Goal: Task Accomplishment & Management: Manage account settings

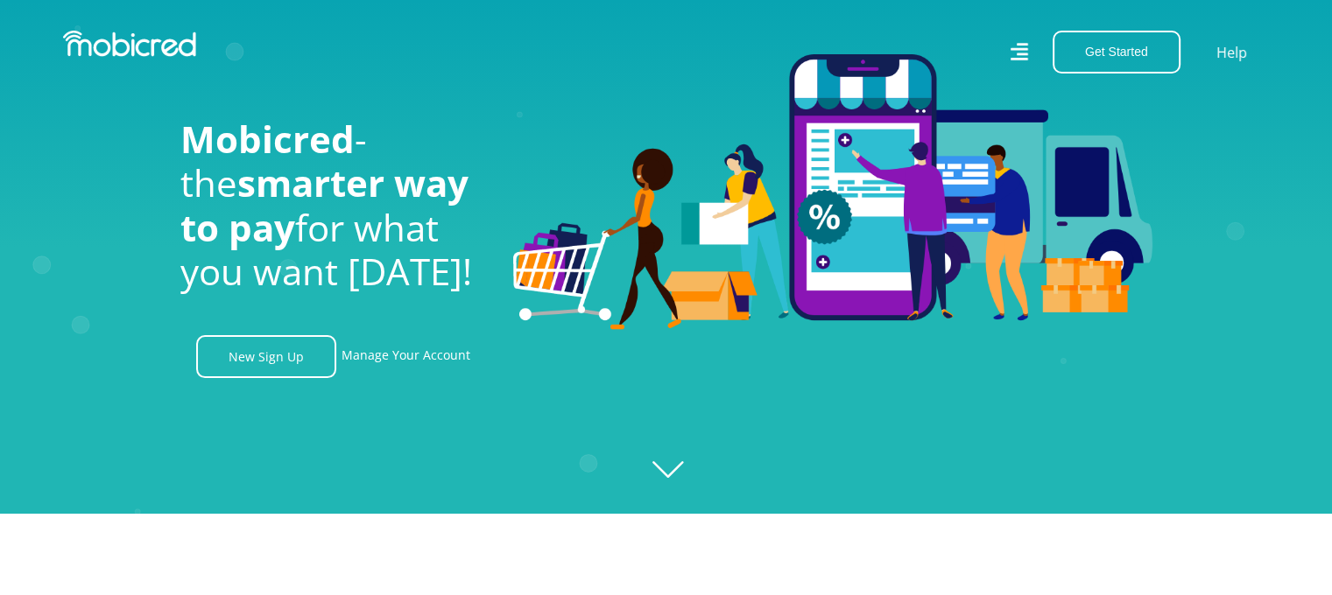
scroll to position [88, 0]
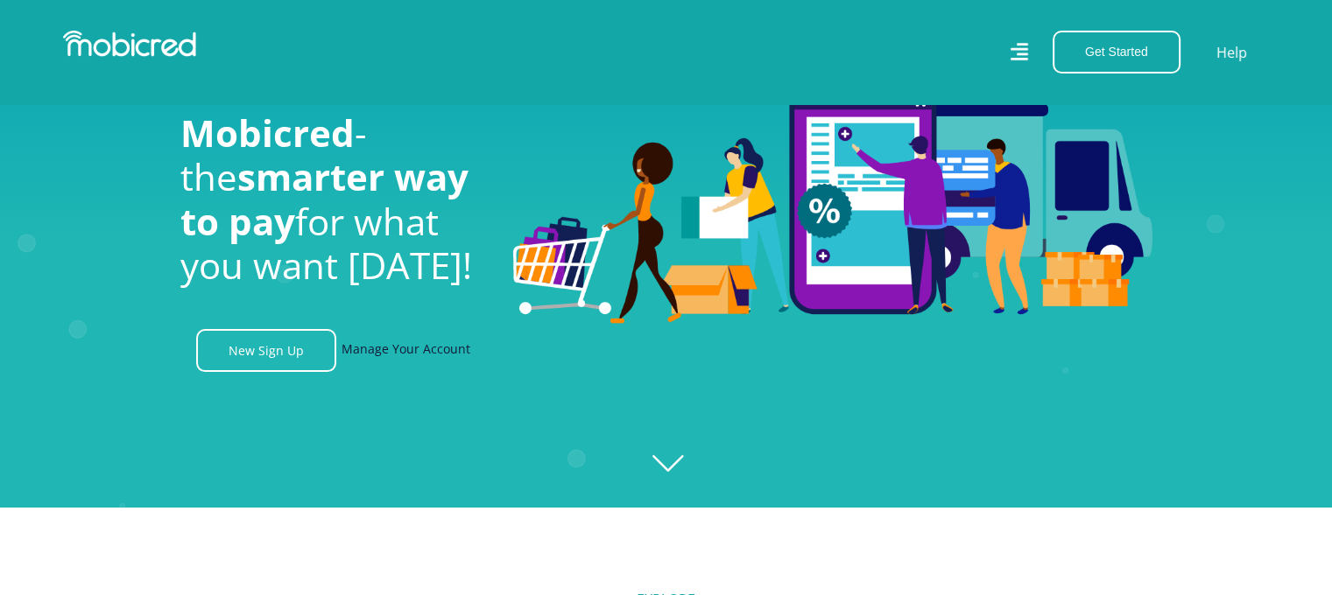
click at [396, 345] on link "Manage Your Account" at bounding box center [406, 350] width 129 height 43
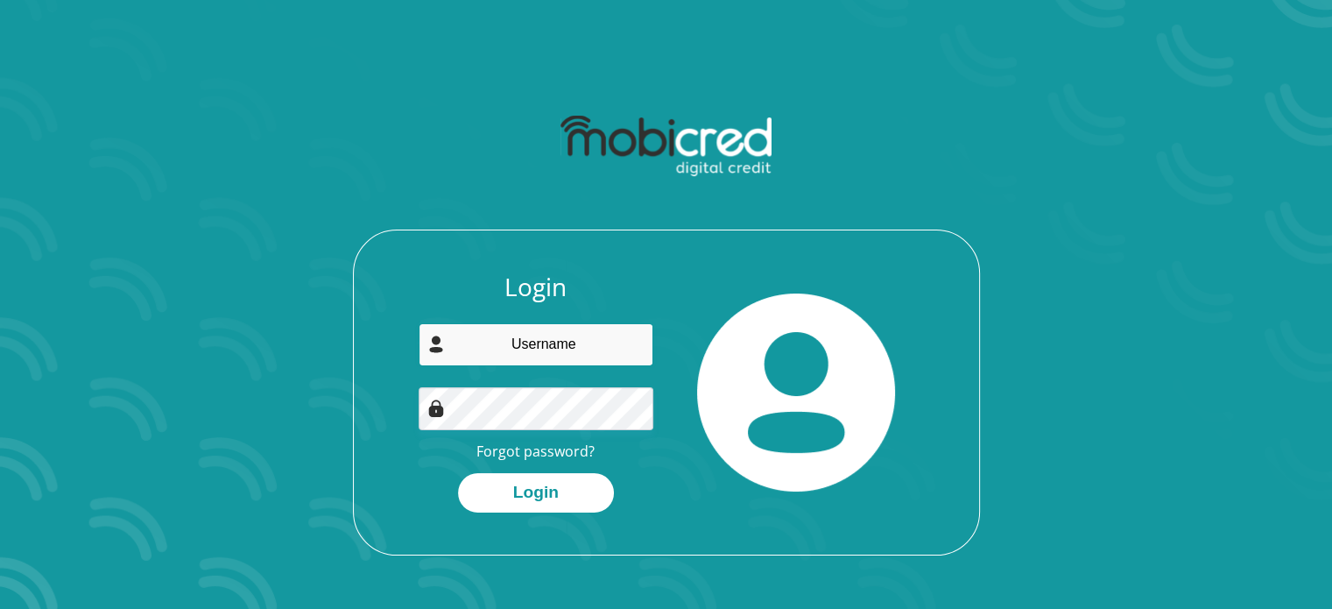
click at [581, 346] on input "email" at bounding box center [536, 344] width 235 height 43
type input "[EMAIL_ADDRESS][DOMAIN_NAME]"
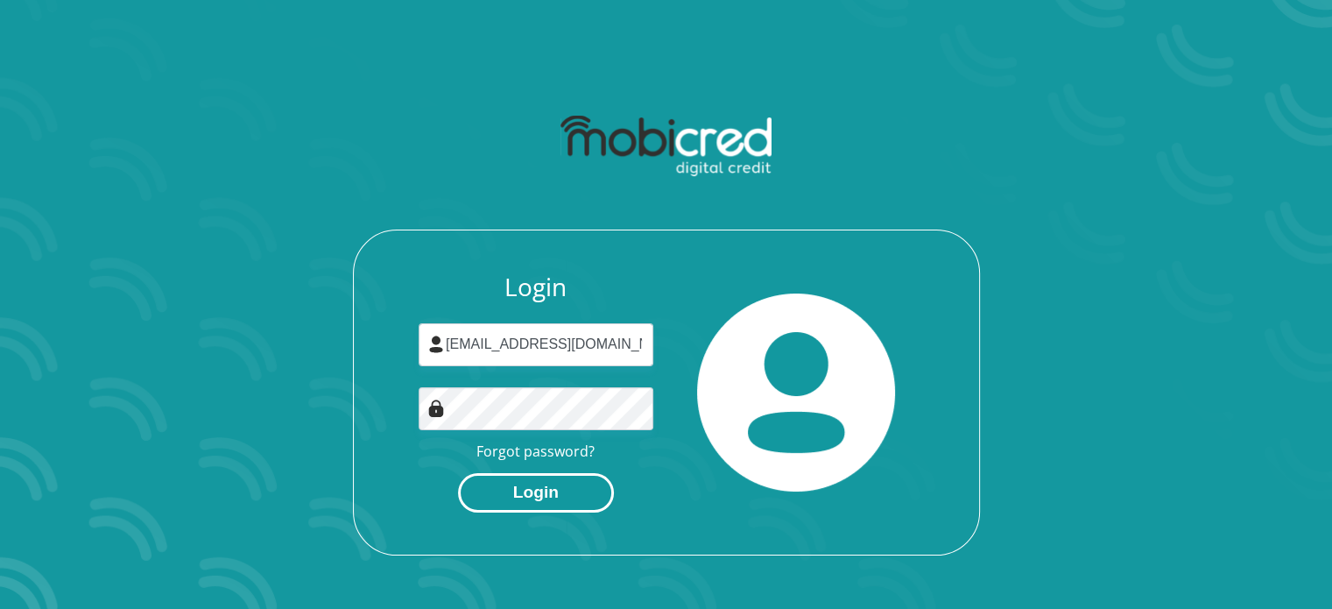
click at [560, 489] on button "Login" at bounding box center [536, 492] width 156 height 39
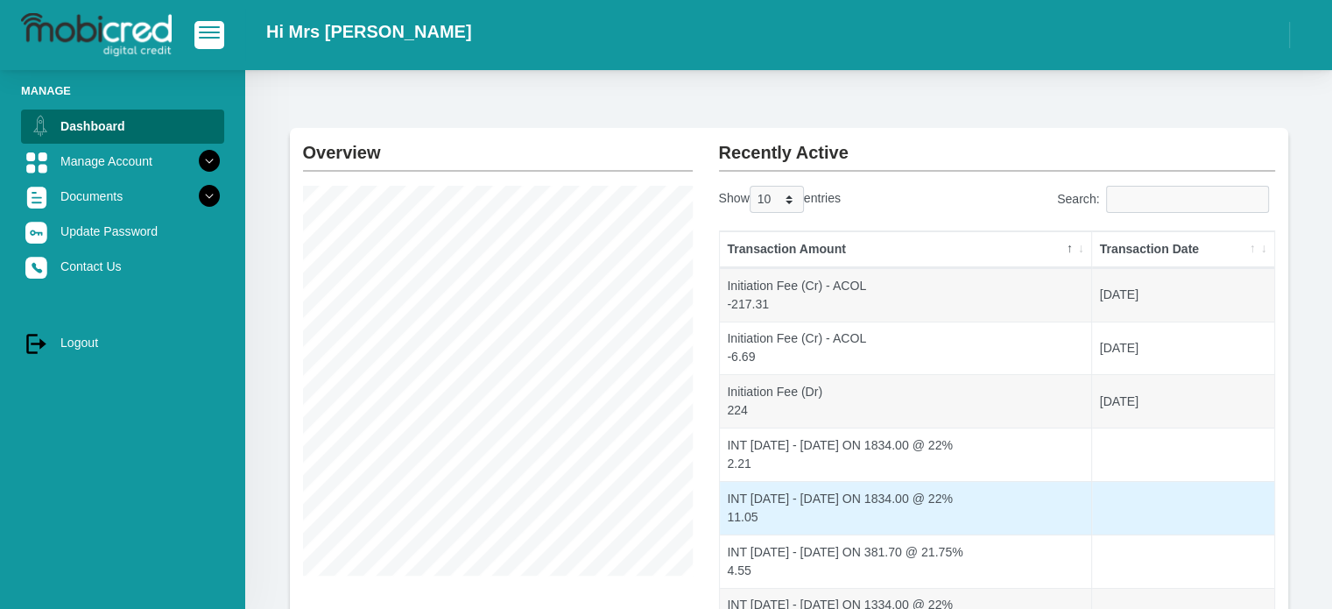
scroll to position [88, 0]
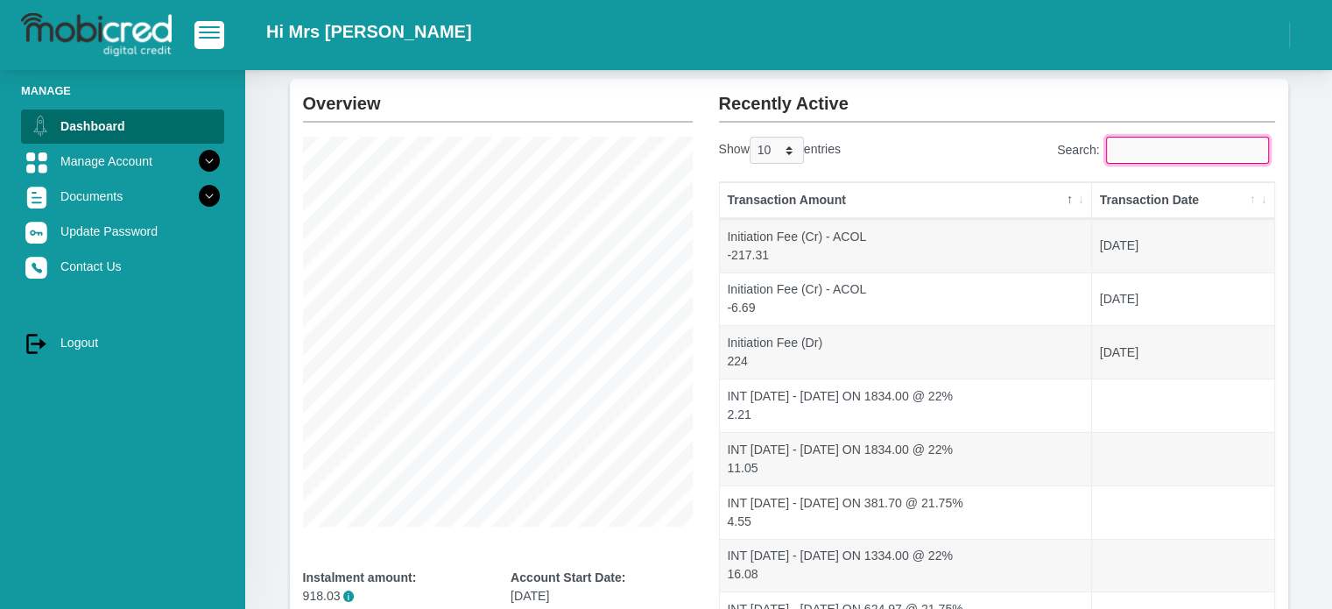
click at [1166, 155] on input "Search:" at bounding box center [1187, 150] width 163 height 27
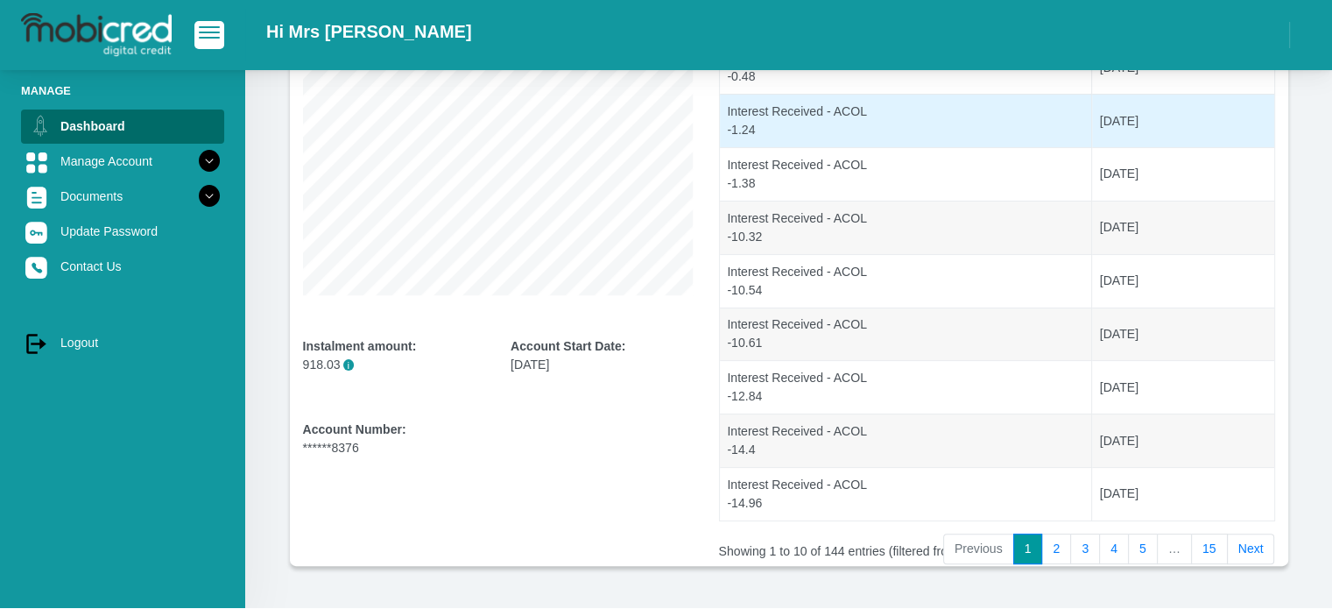
scroll to position [350, 0]
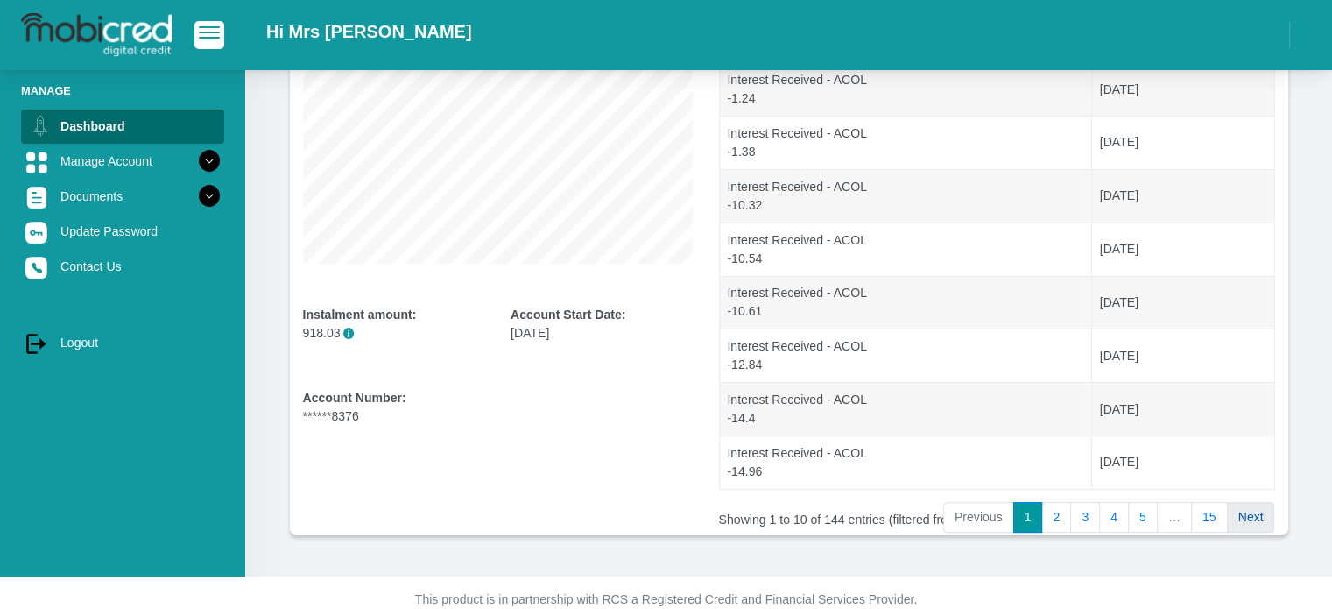
type input "2025"
click at [1257, 514] on link "Next" at bounding box center [1251, 518] width 48 height 32
click at [1258, 514] on link "Next" at bounding box center [1251, 518] width 48 height 32
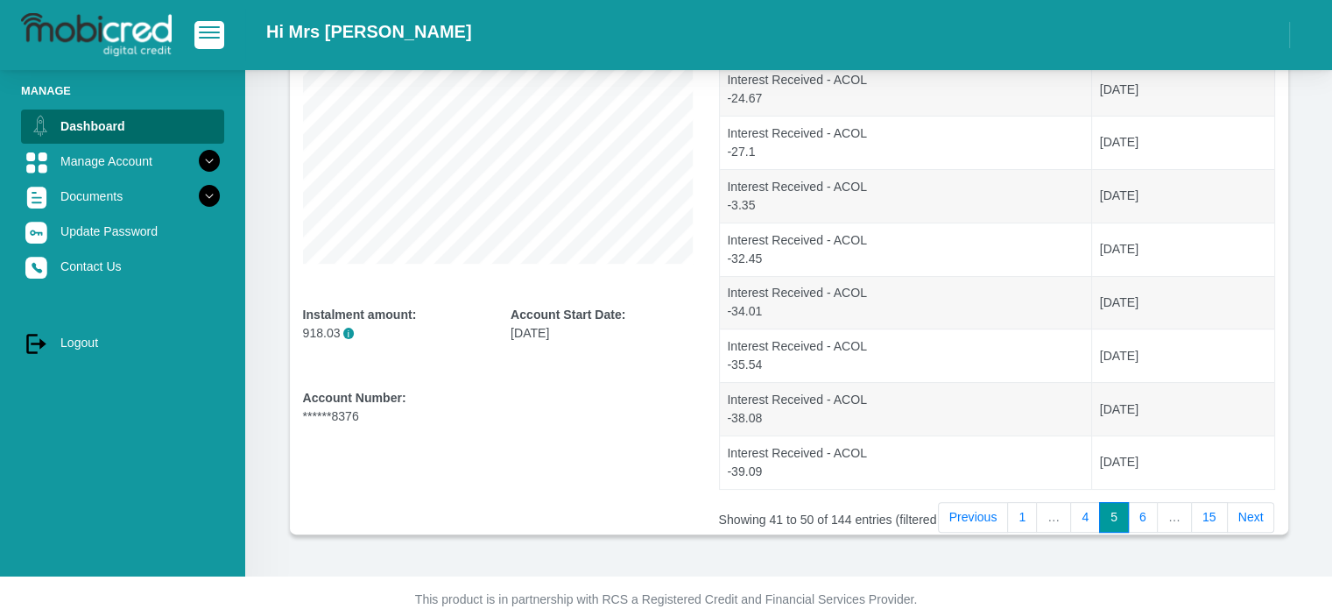
click at [1258, 514] on link "Next" at bounding box center [1251, 518] width 48 height 32
click at [1249, 515] on link "Next" at bounding box center [1251, 518] width 48 height 32
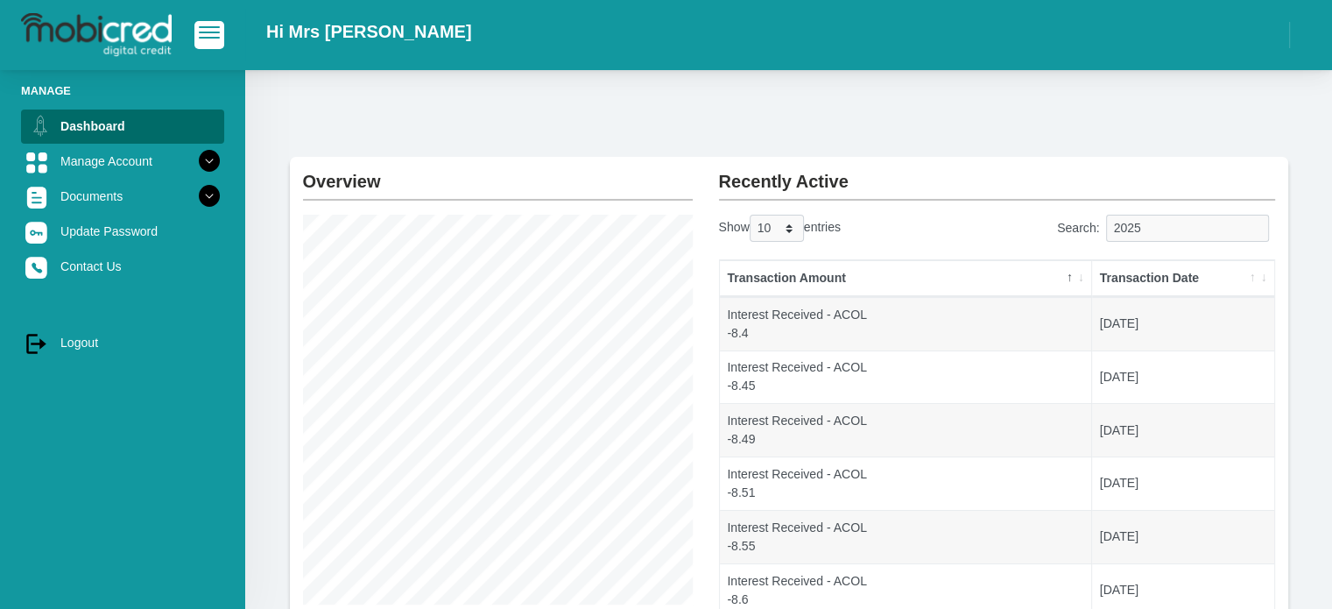
scroll to position [0, 0]
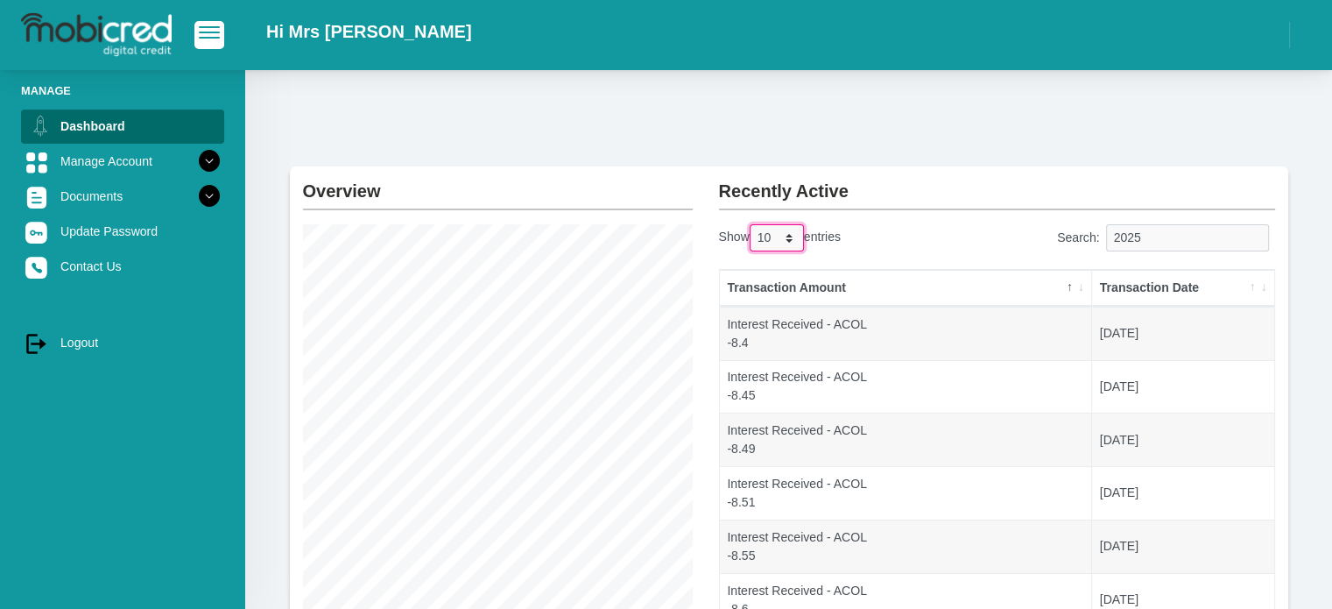
click at [788, 238] on select "10 25 50 100" at bounding box center [777, 237] width 54 height 27
select select "100"
click at [751, 224] on select "10 25 50 100" at bounding box center [777, 237] width 54 height 27
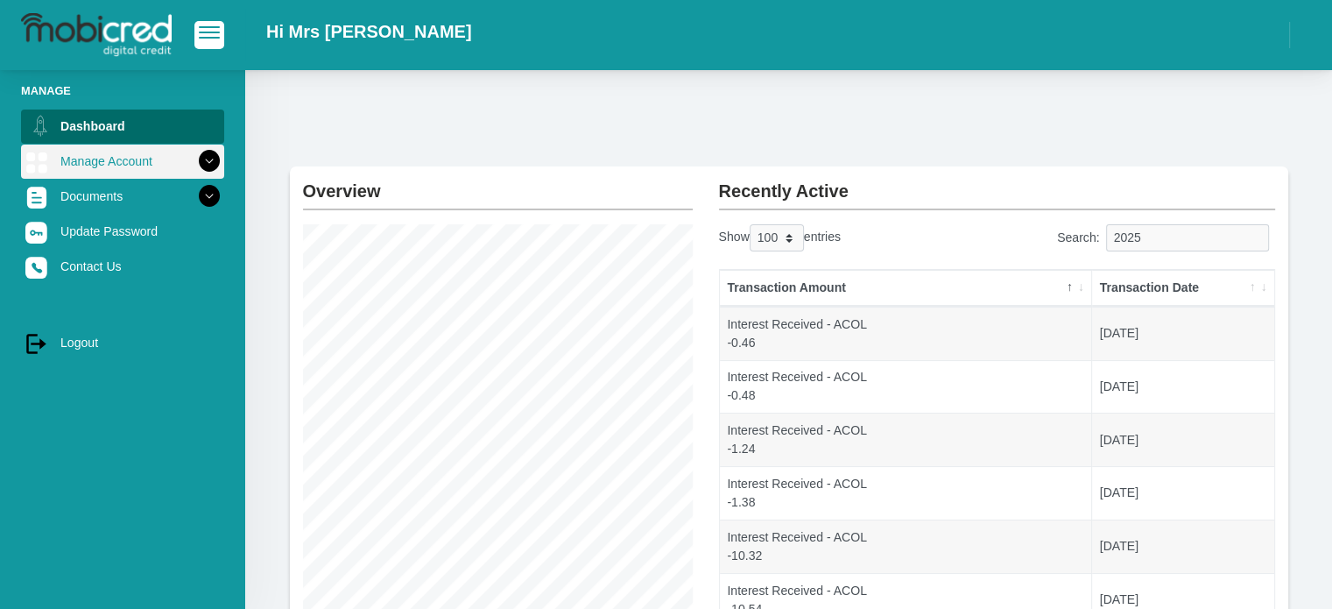
click at [118, 156] on link "Manage Account" at bounding box center [122, 160] width 203 height 33
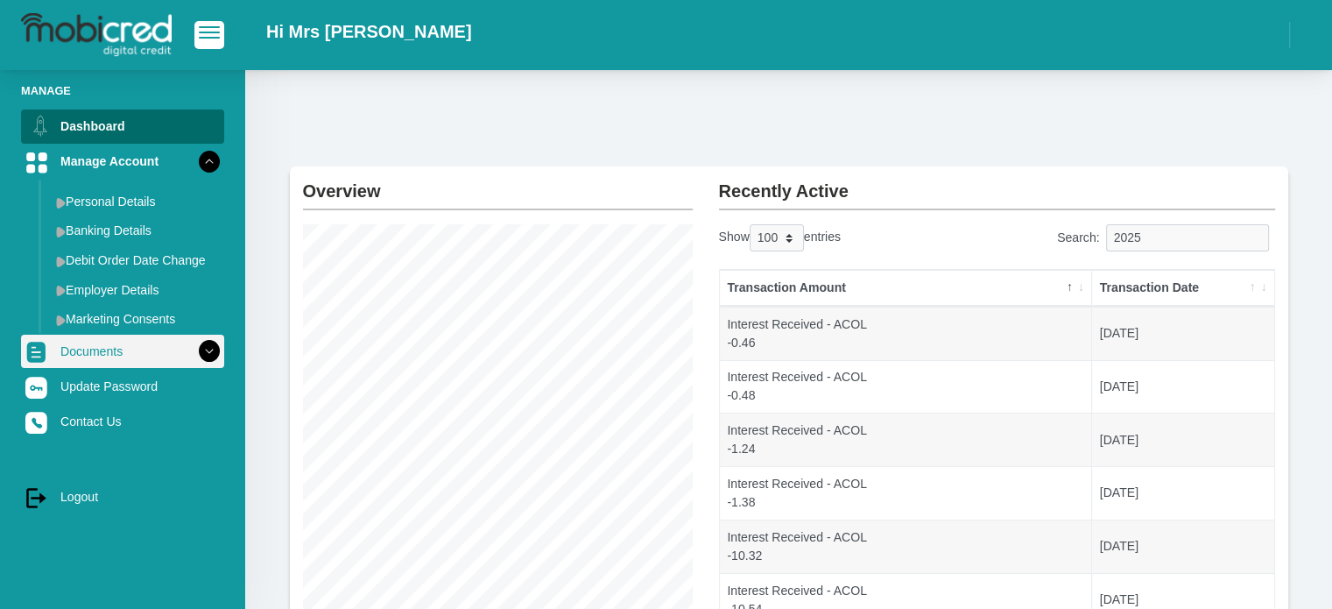
click at [105, 352] on link "Documents" at bounding box center [122, 351] width 203 height 33
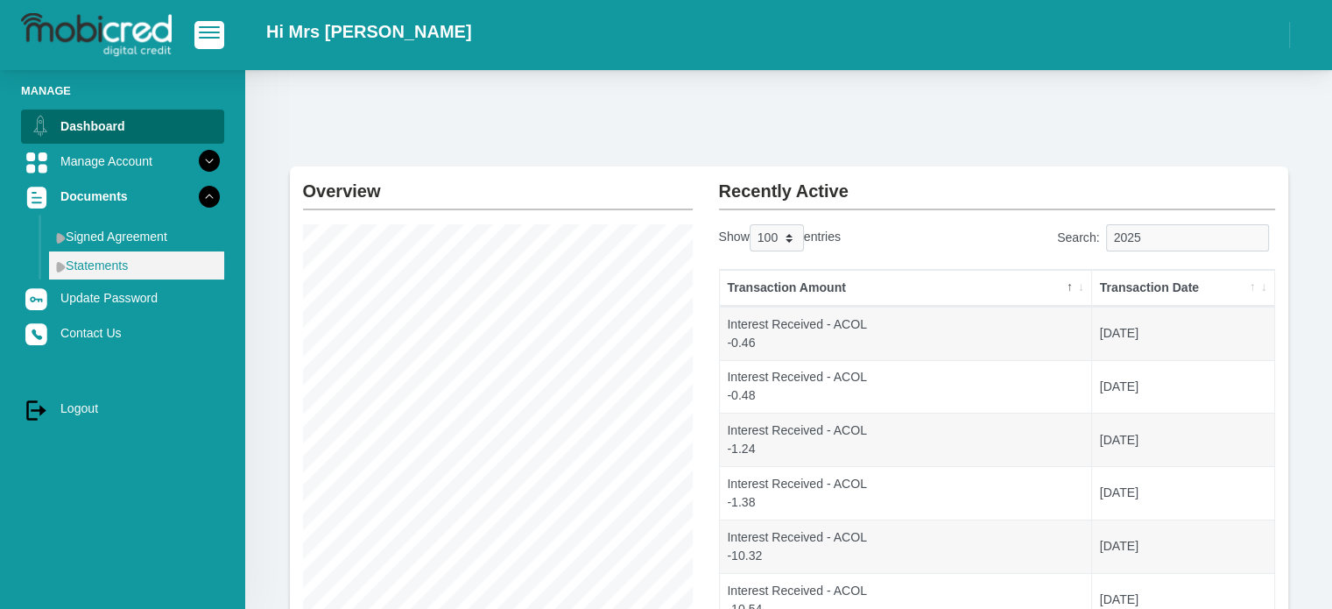
click at [109, 267] on link "Statements" at bounding box center [136, 265] width 175 height 28
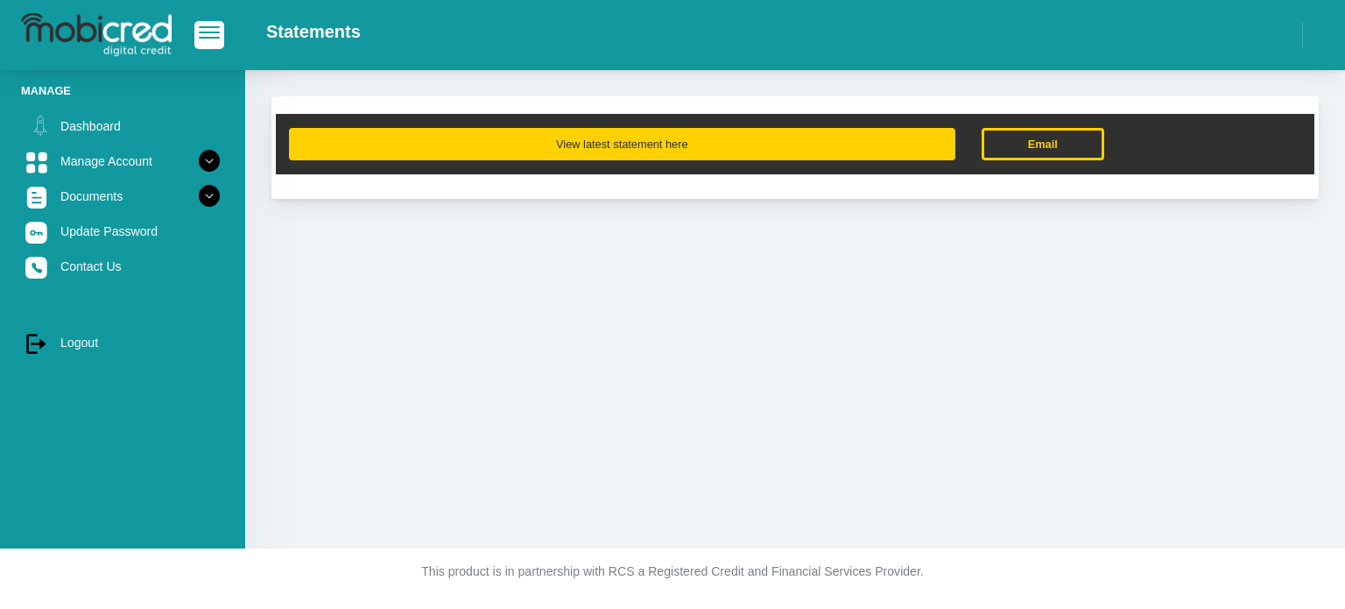
click at [649, 142] on button "View latest statement here" at bounding box center [622, 144] width 666 height 32
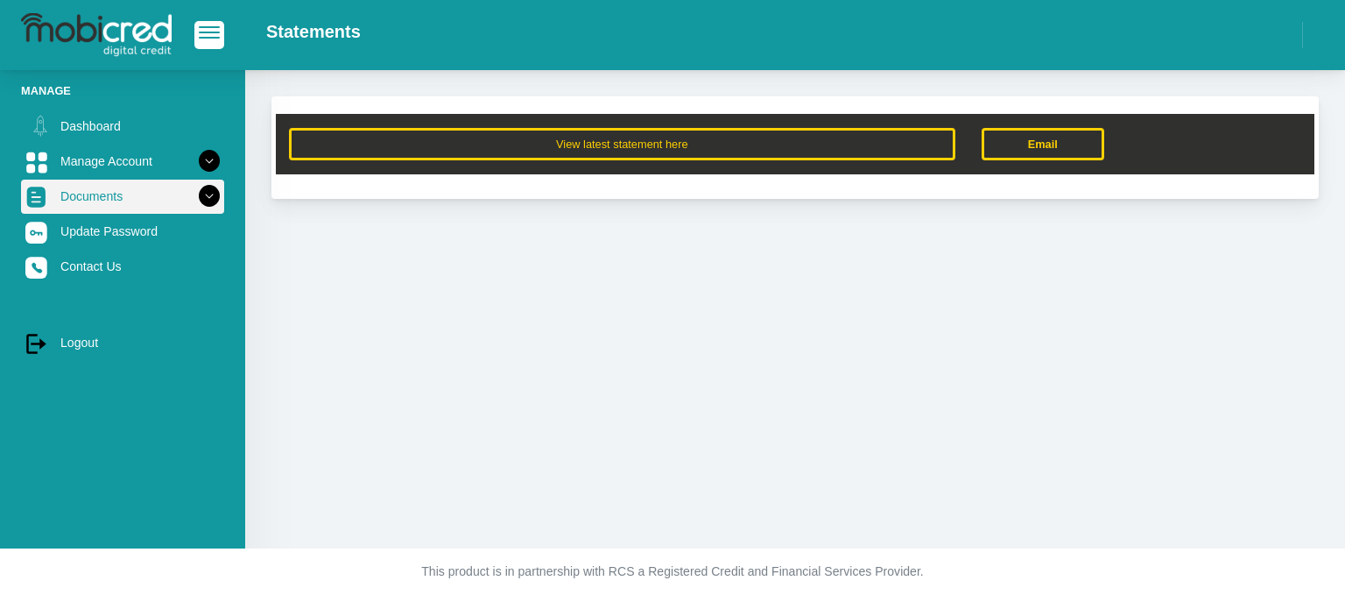
click at [203, 198] on icon at bounding box center [209, 196] width 30 height 30
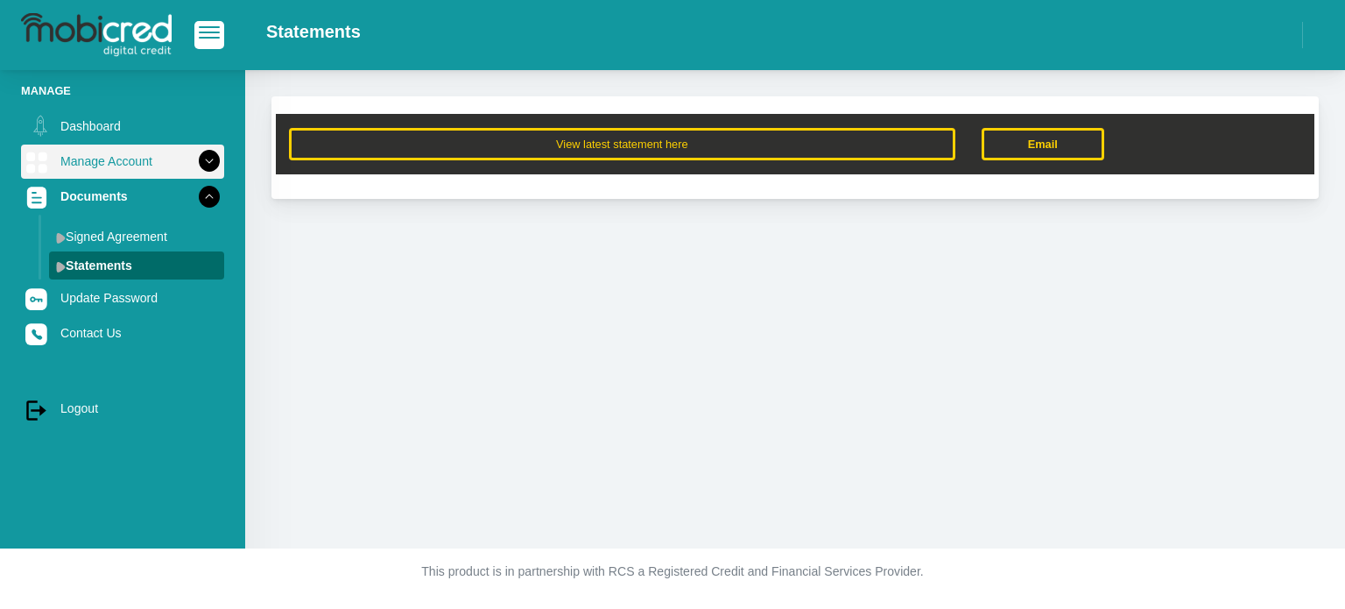
click at [194, 165] on icon at bounding box center [209, 161] width 30 height 30
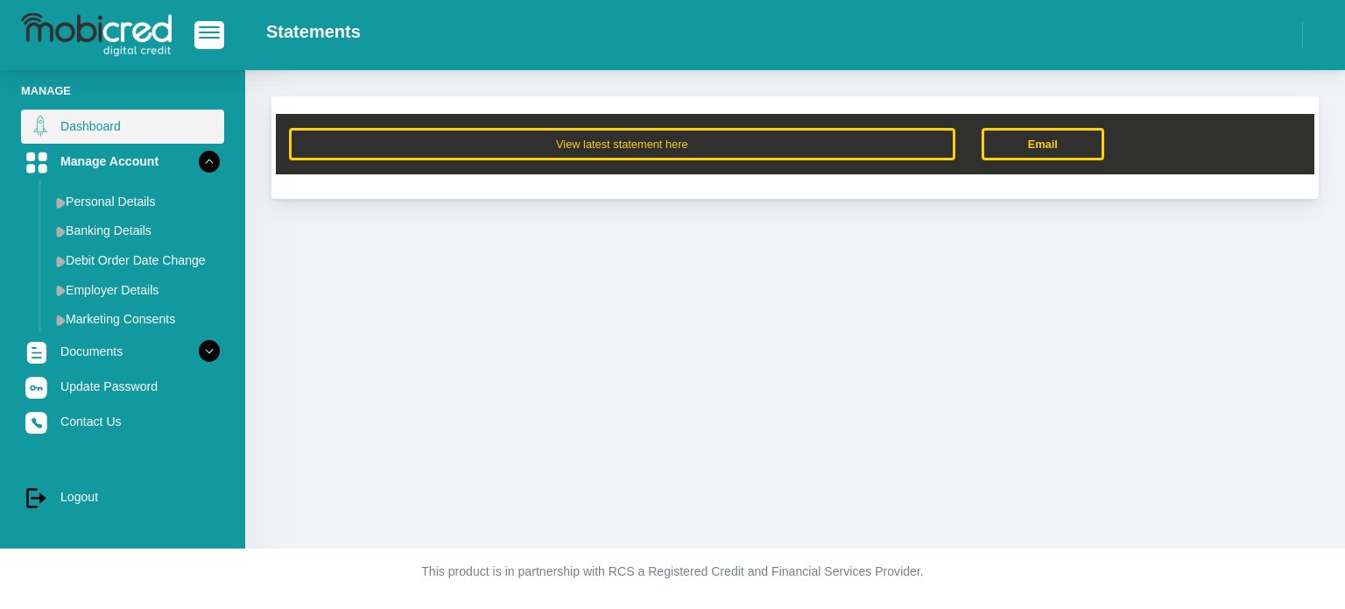
click at [80, 121] on link "Dashboard" at bounding box center [122, 125] width 203 height 33
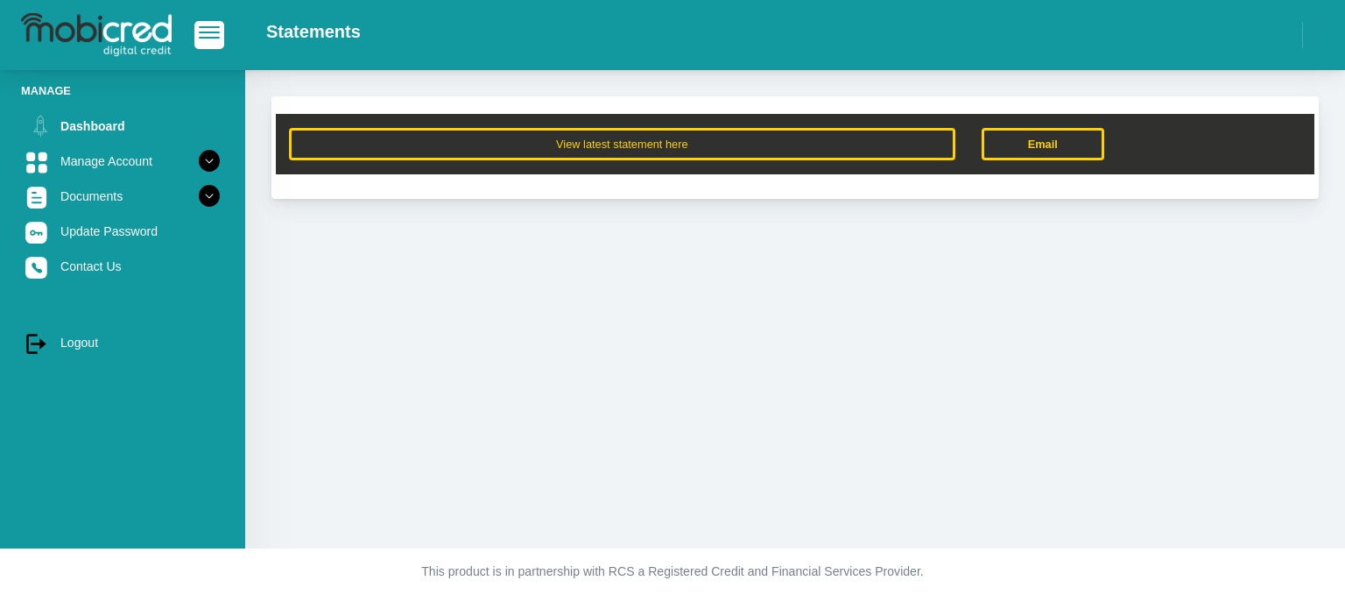
click at [307, 26] on h2 "Statements" at bounding box center [313, 31] width 95 height 21
click at [213, 28] on span "button" at bounding box center [209, 27] width 21 height 2
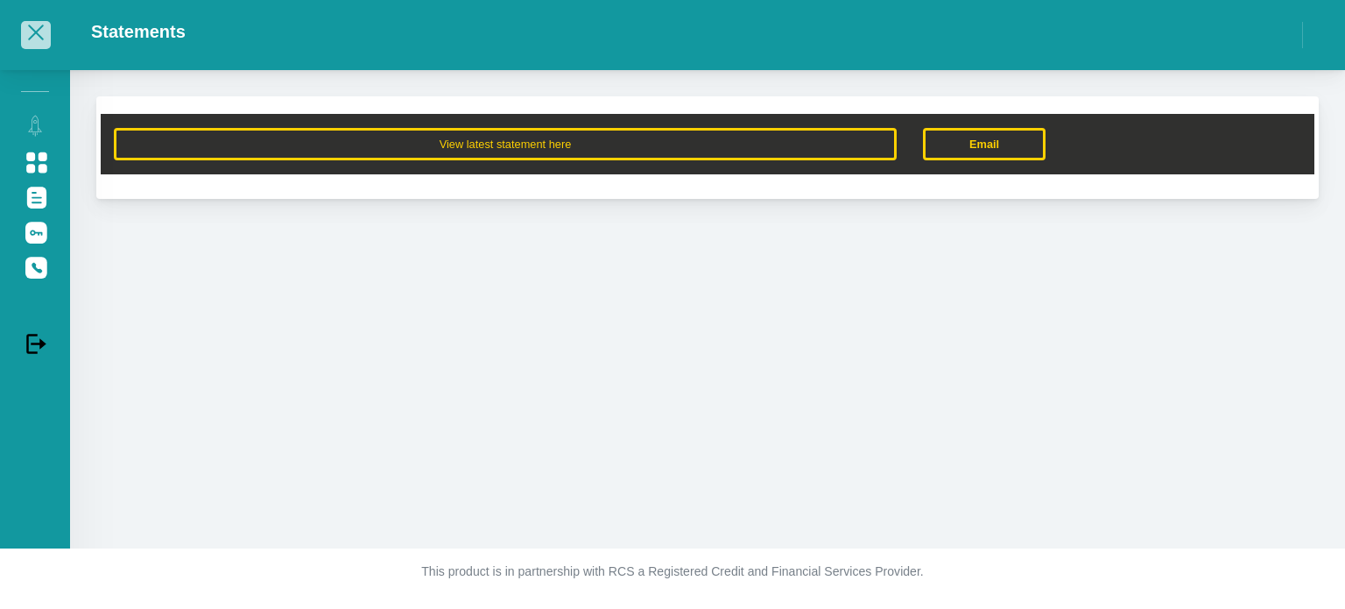
click at [213, 28] on div "Statements" at bounding box center [707, 35] width 1275 height 53
click at [49, 28] on button "button" at bounding box center [36, 34] width 30 height 27
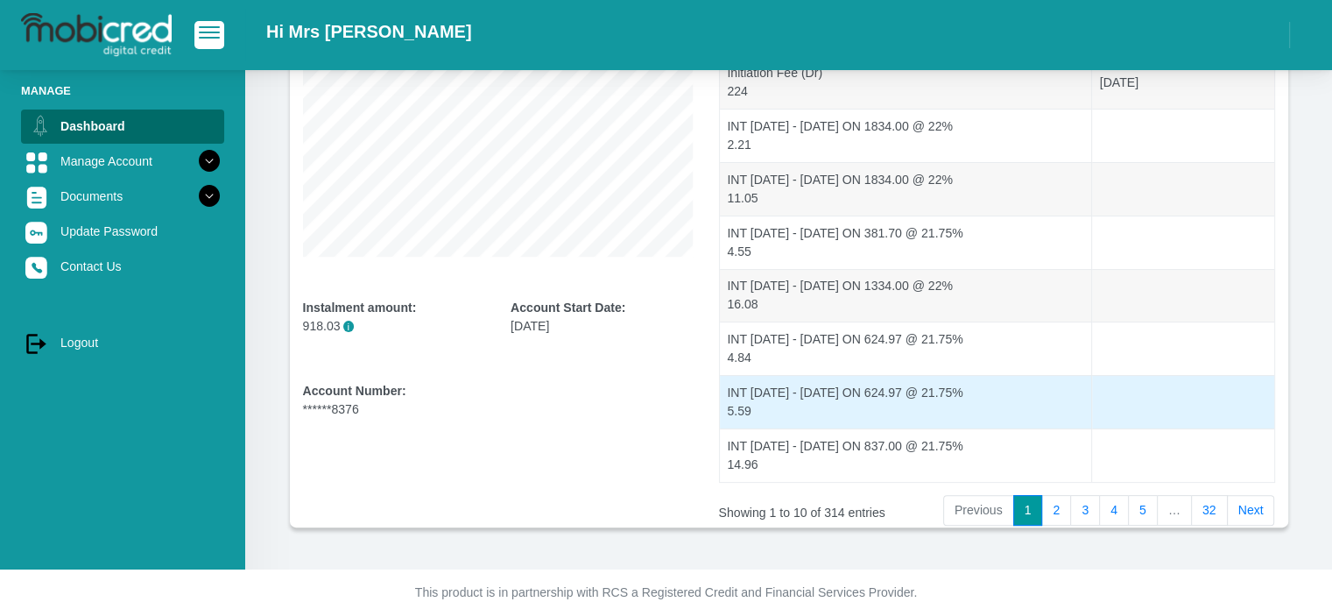
scroll to position [375, 0]
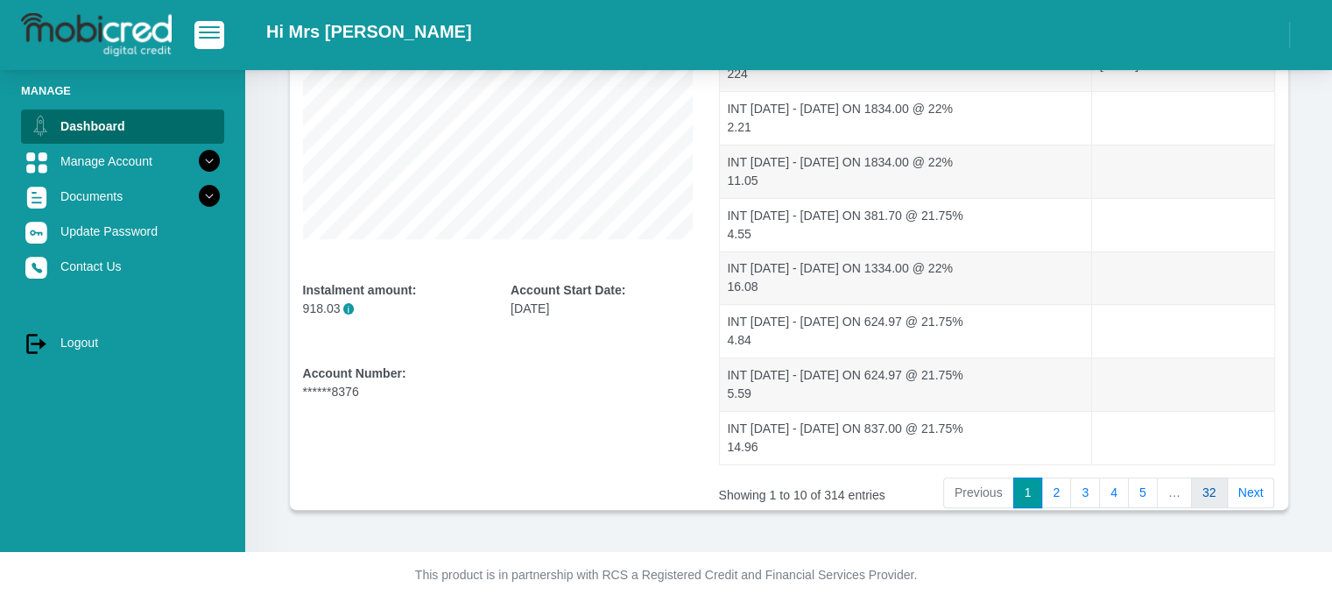
click at [1215, 485] on link "32" at bounding box center [1209, 493] width 37 height 32
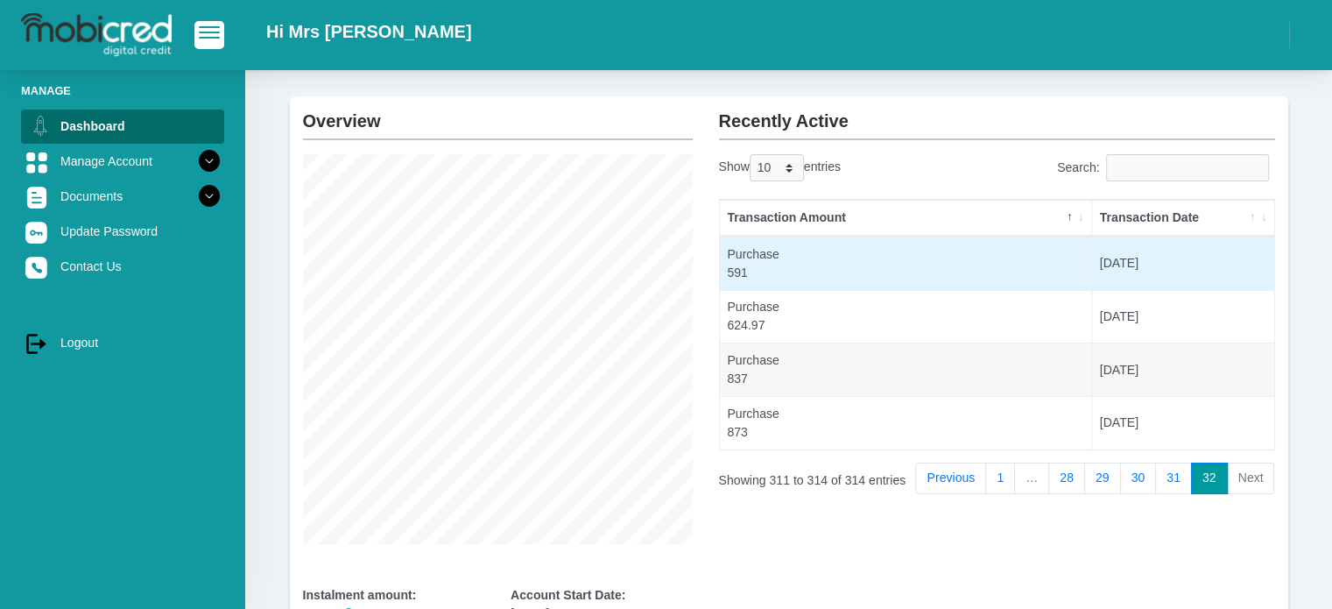
scroll to position [49, 0]
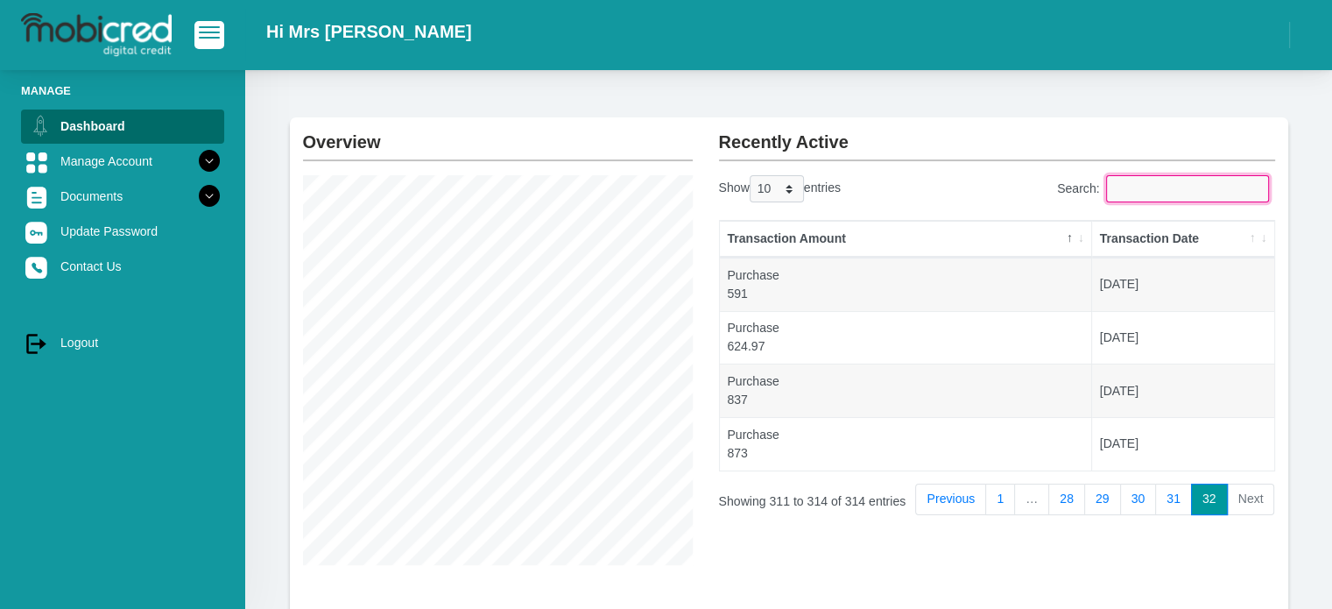
click at [1159, 178] on input "Search:" at bounding box center [1187, 188] width 163 height 27
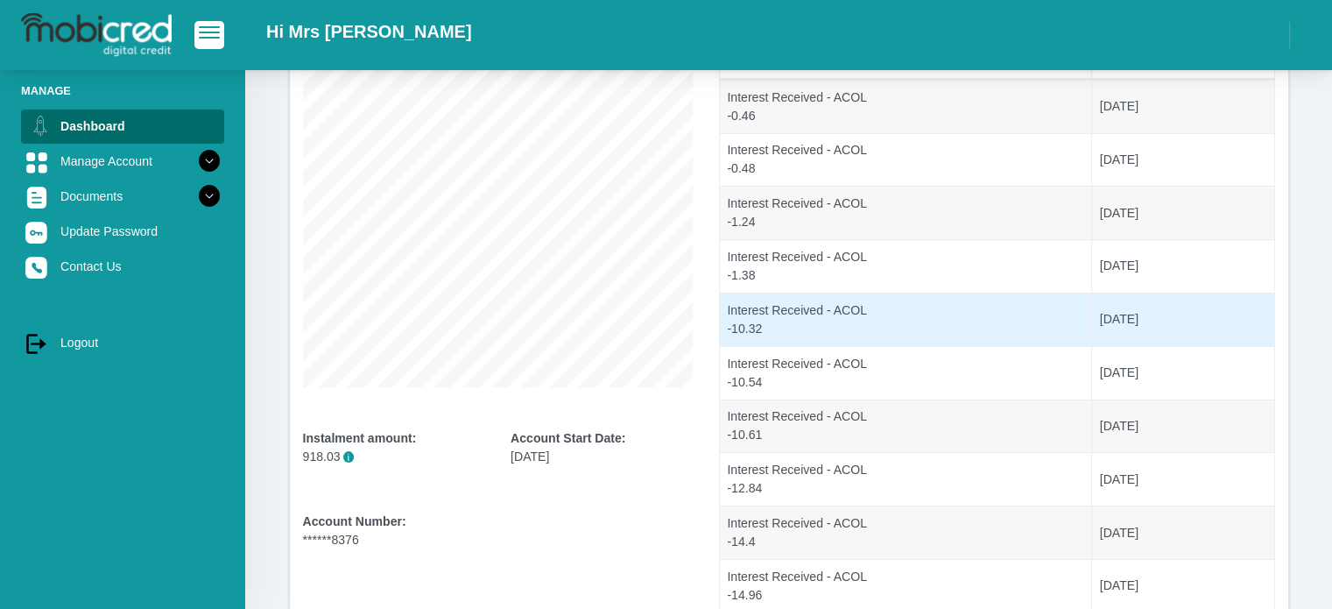
scroll to position [200, 0]
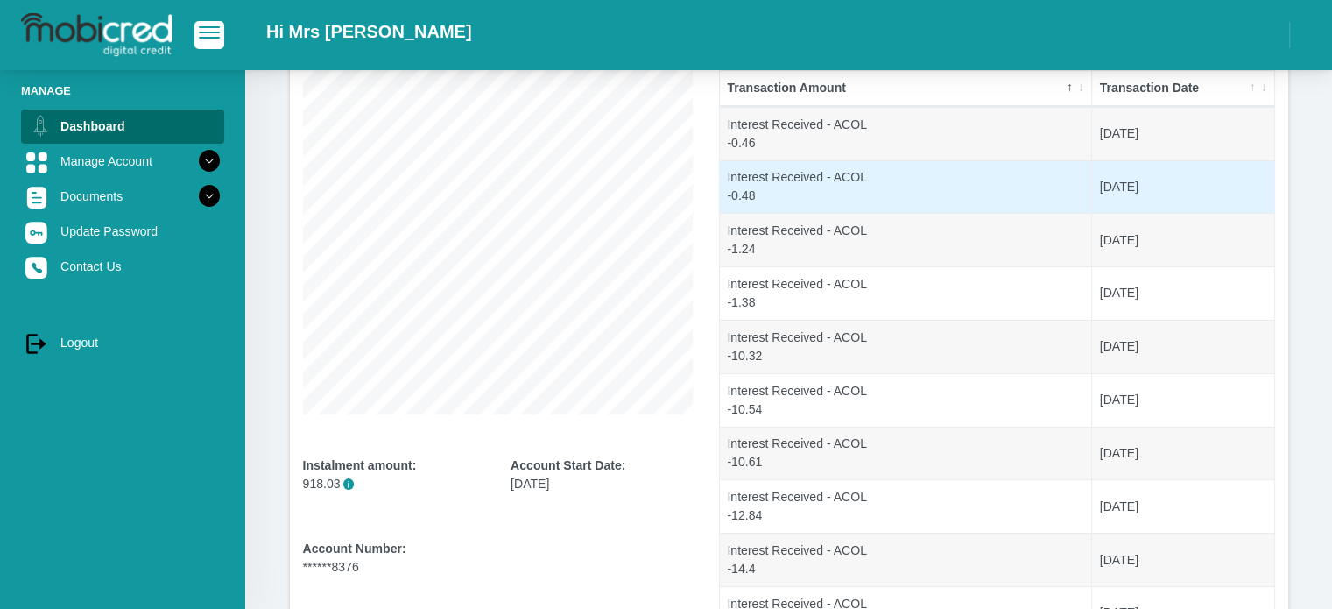
click at [781, 182] on td "Interest Received - ACOL -0.48" at bounding box center [906, 186] width 372 height 53
click at [820, 173] on td "Interest Received - ACOL -0.48" at bounding box center [906, 186] width 372 height 53
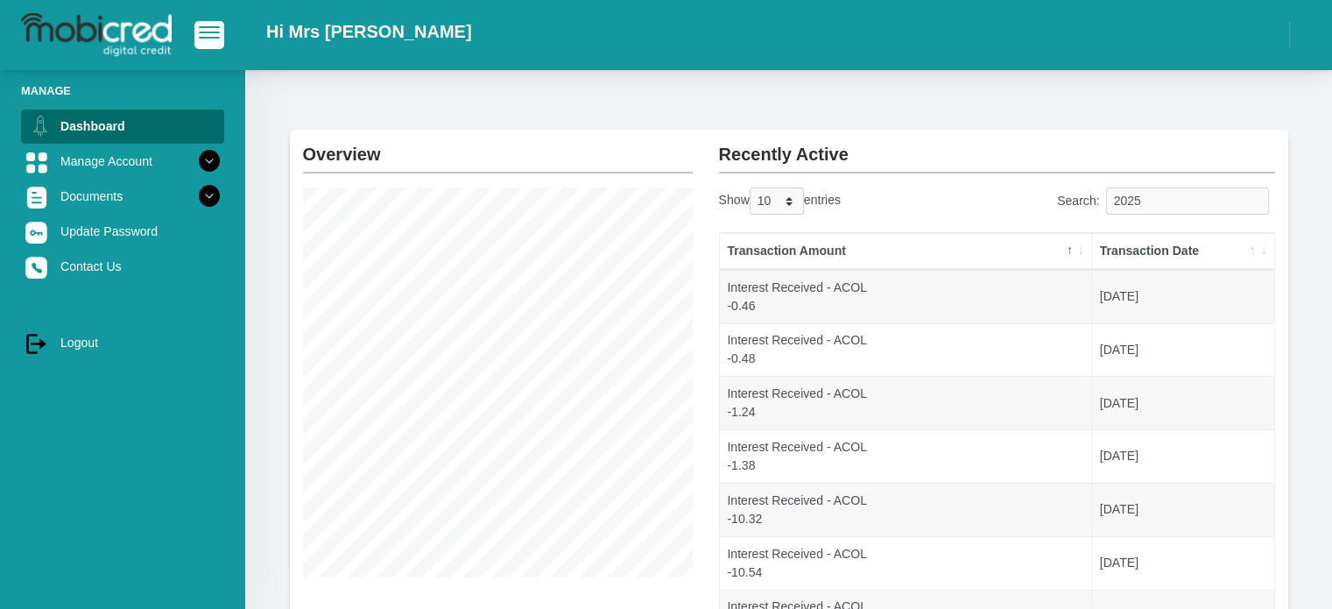
scroll to position [25, 0]
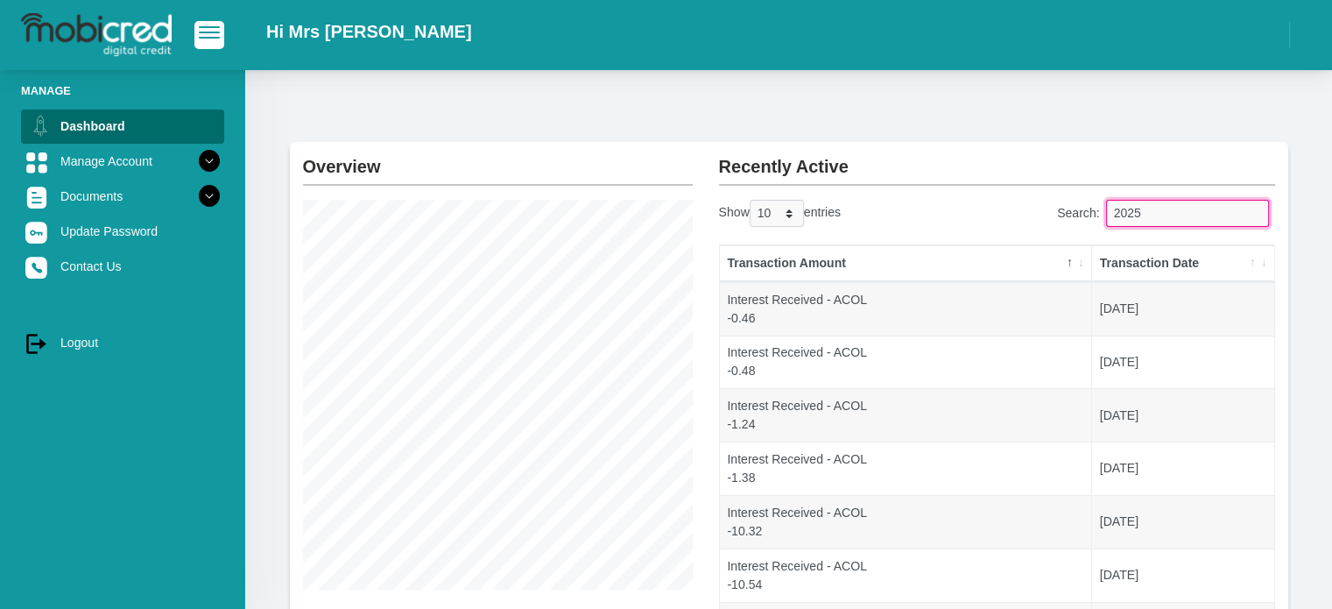
click at [1175, 206] on input "2025" at bounding box center [1187, 213] width 163 height 27
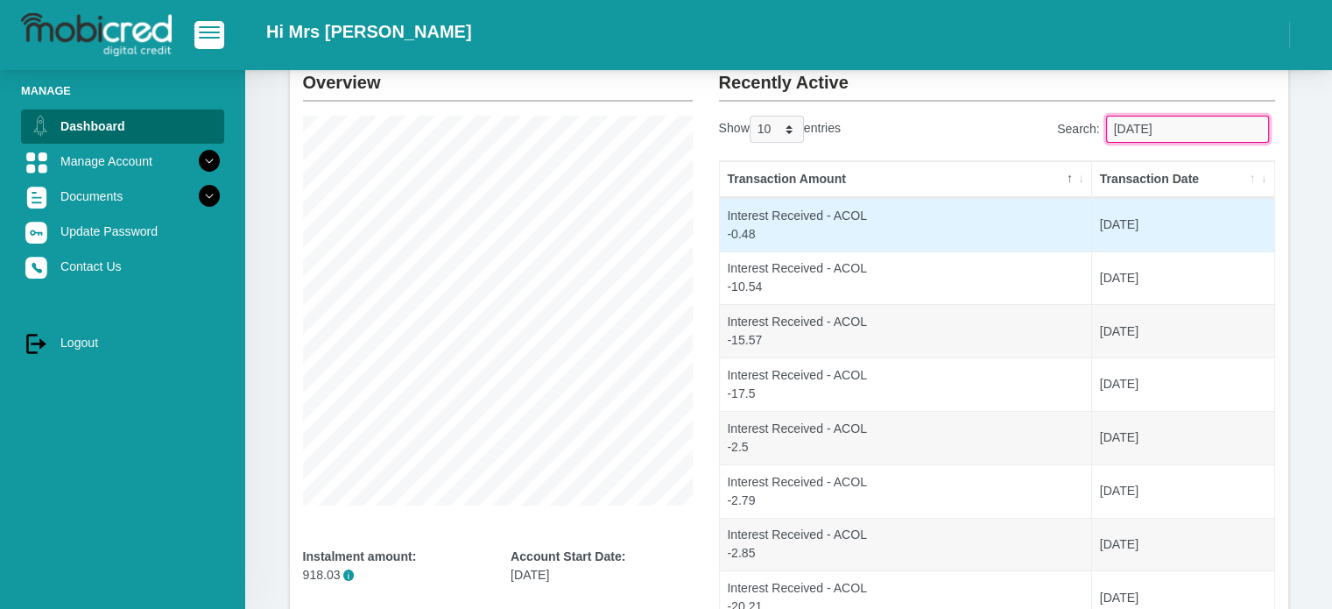
scroll to position [287, 0]
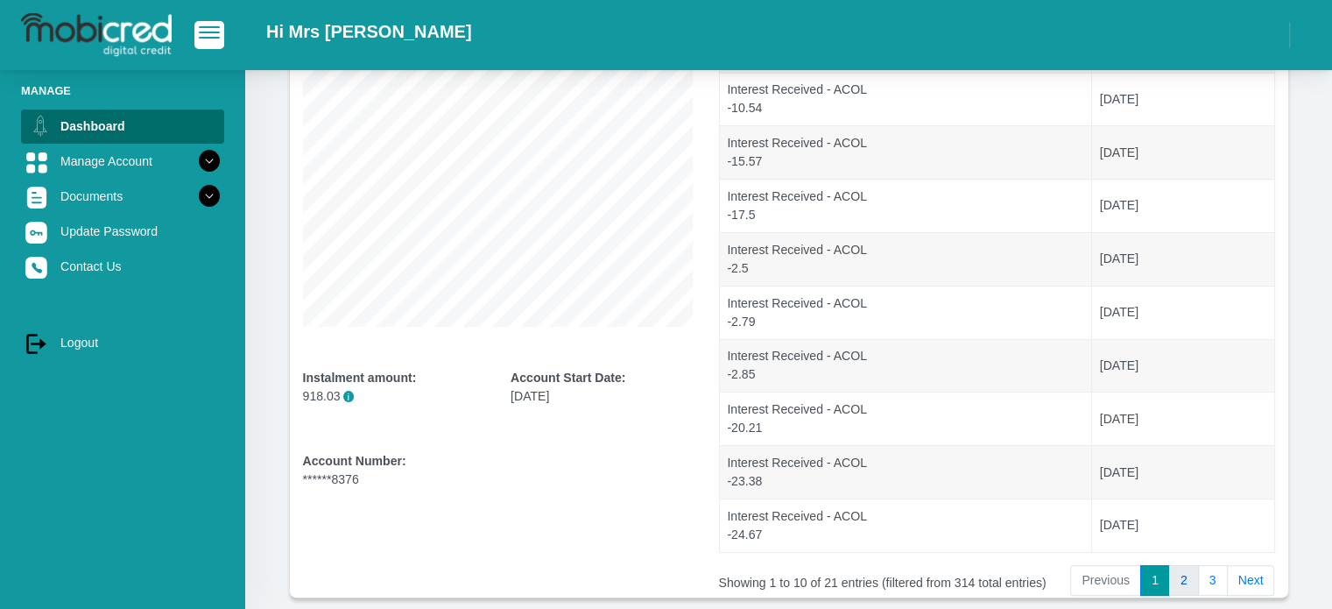
type input "2025-10-01"
click at [1178, 583] on link "2" at bounding box center [1184, 581] width 30 height 32
click at [1209, 583] on link "3" at bounding box center [1213, 581] width 30 height 32
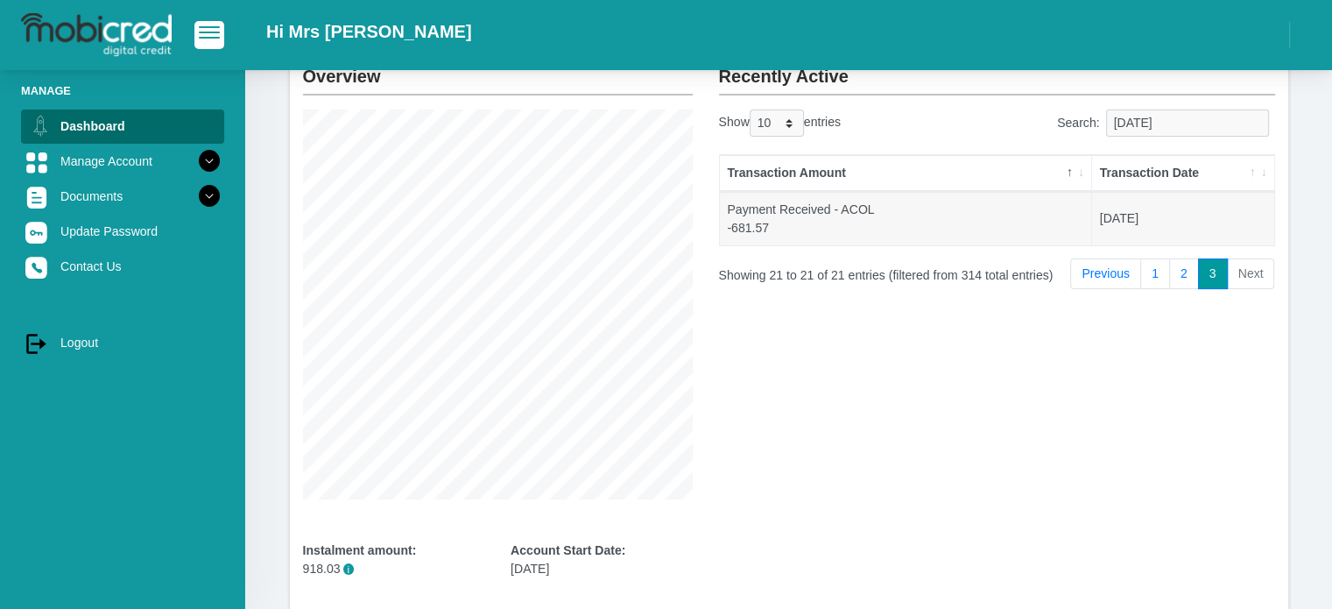
scroll to position [112, 0]
click at [1149, 272] on link "1" at bounding box center [1155, 277] width 30 height 32
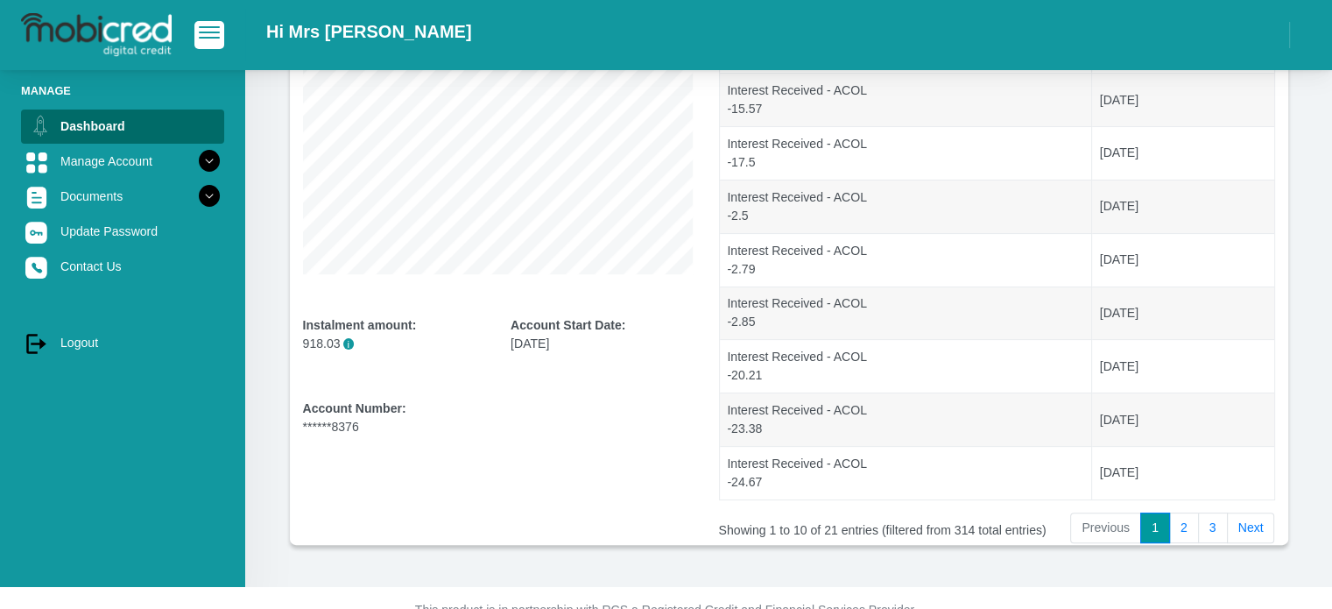
scroll to position [375, 0]
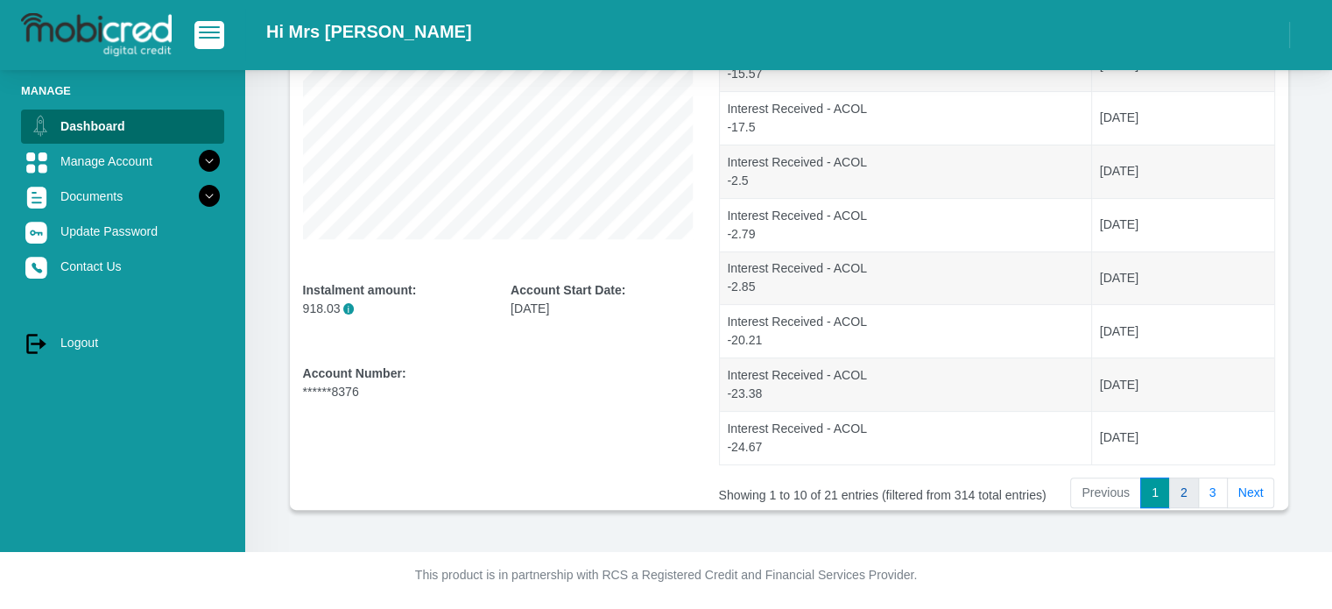
click at [1184, 486] on link "2" at bounding box center [1184, 493] width 30 height 32
click at [1209, 492] on link "3" at bounding box center [1213, 493] width 30 height 32
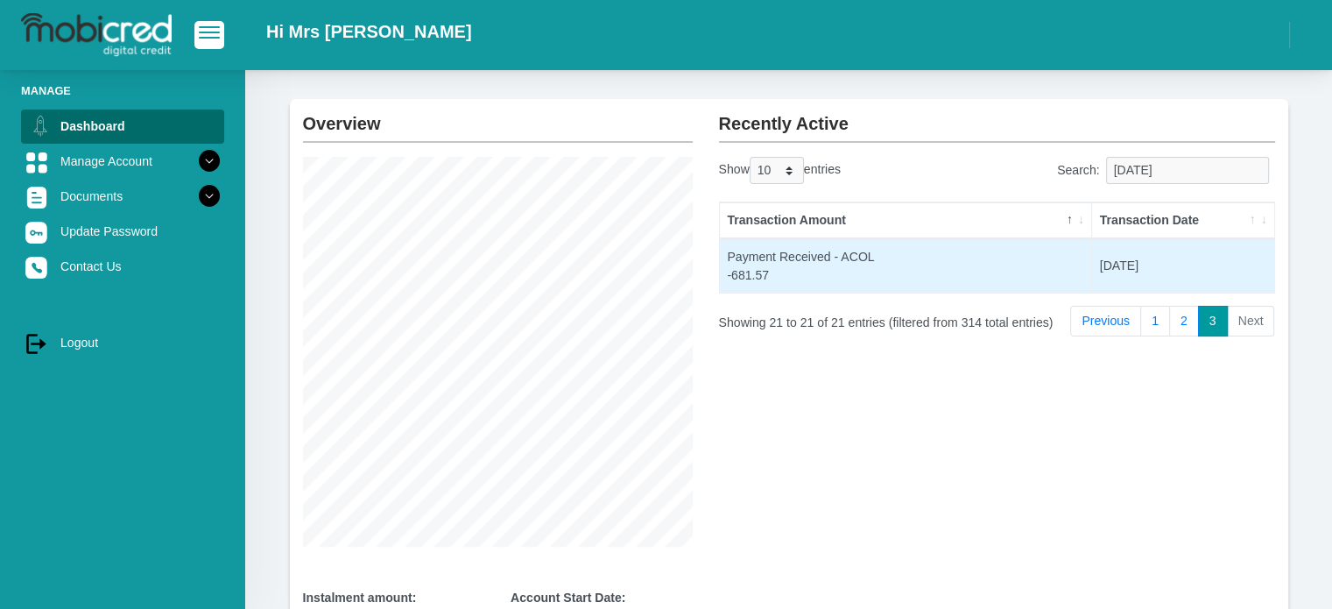
scroll to position [49, 0]
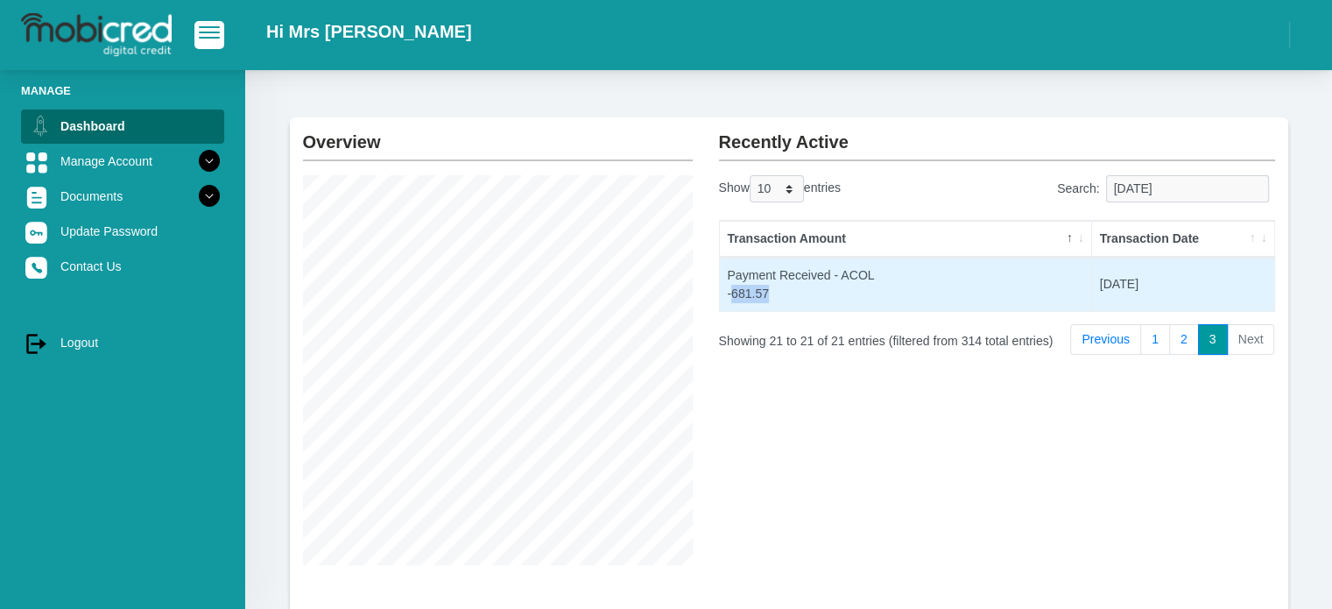
drag, startPoint x: 734, startPoint y: 292, endPoint x: 884, endPoint y: 292, distance: 149.7
click at [883, 292] on td "Payment Received - ACOL -681.57" at bounding box center [906, 283] width 372 height 53
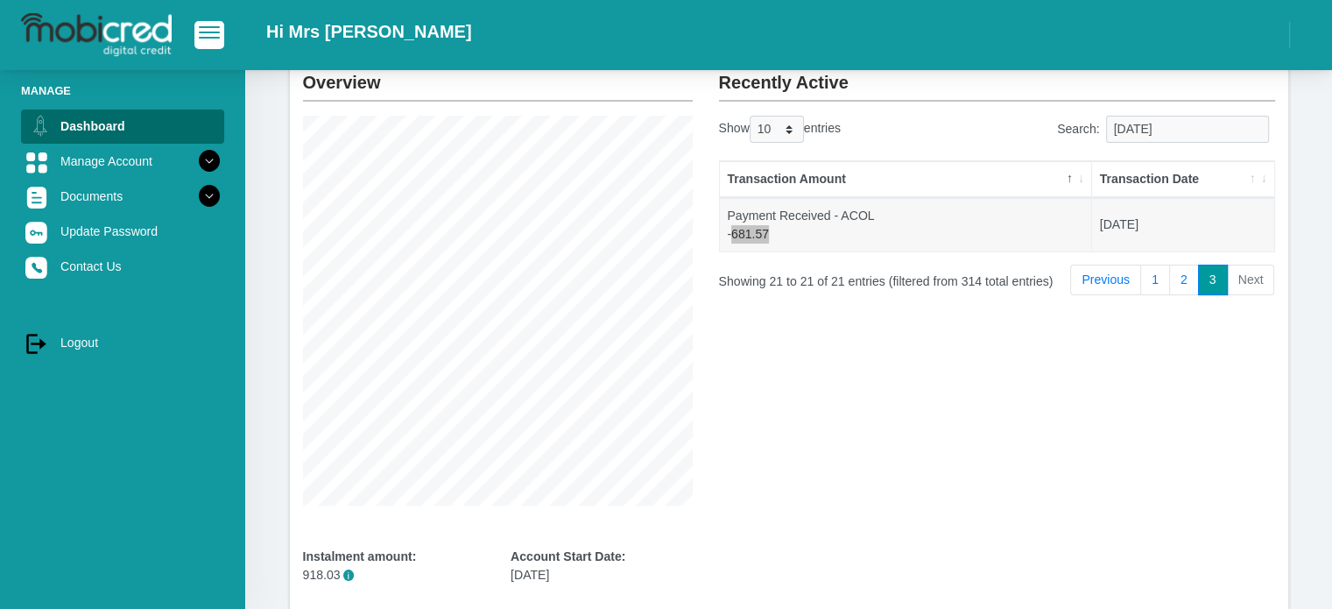
scroll to position [137, 0]
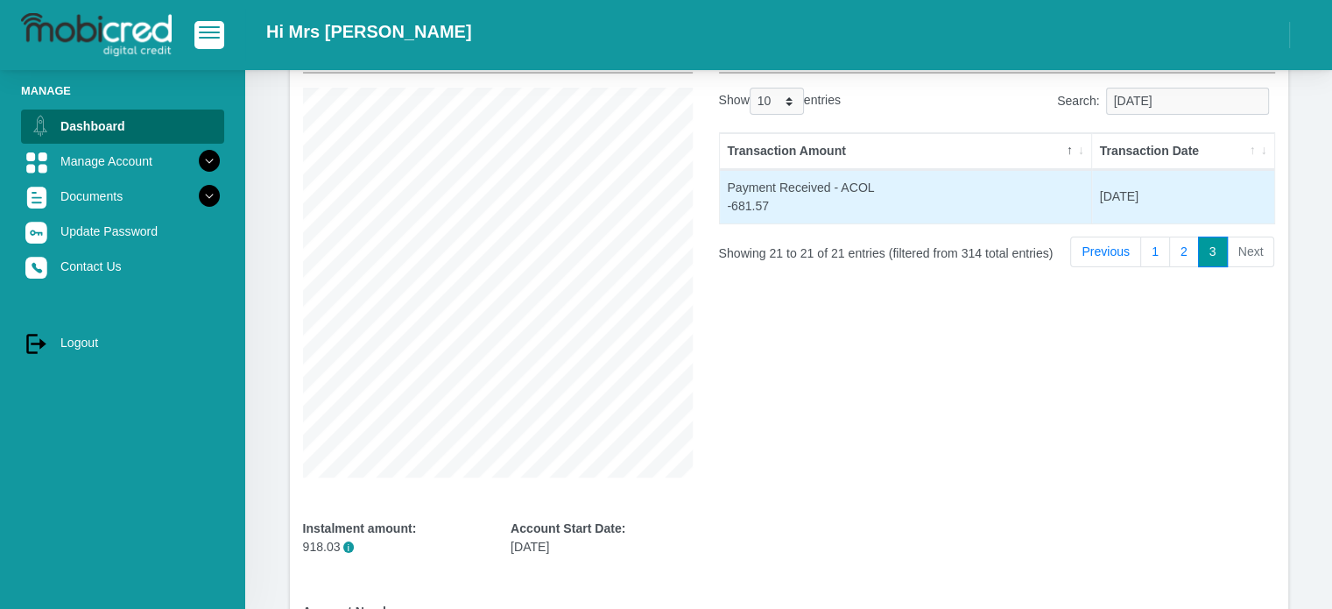
click at [760, 194] on td "Payment Received - ACOL -681.57" at bounding box center [906, 196] width 372 height 53
drag, startPoint x: 773, startPoint y: 207, endPoint x: 735, endPoint y: 207, distance: 38.5
click at [735, 207] on td "Payment Received - ACOL -681.57" at bounding box center [906, 196] width 372 height 53
copy td "681.57"
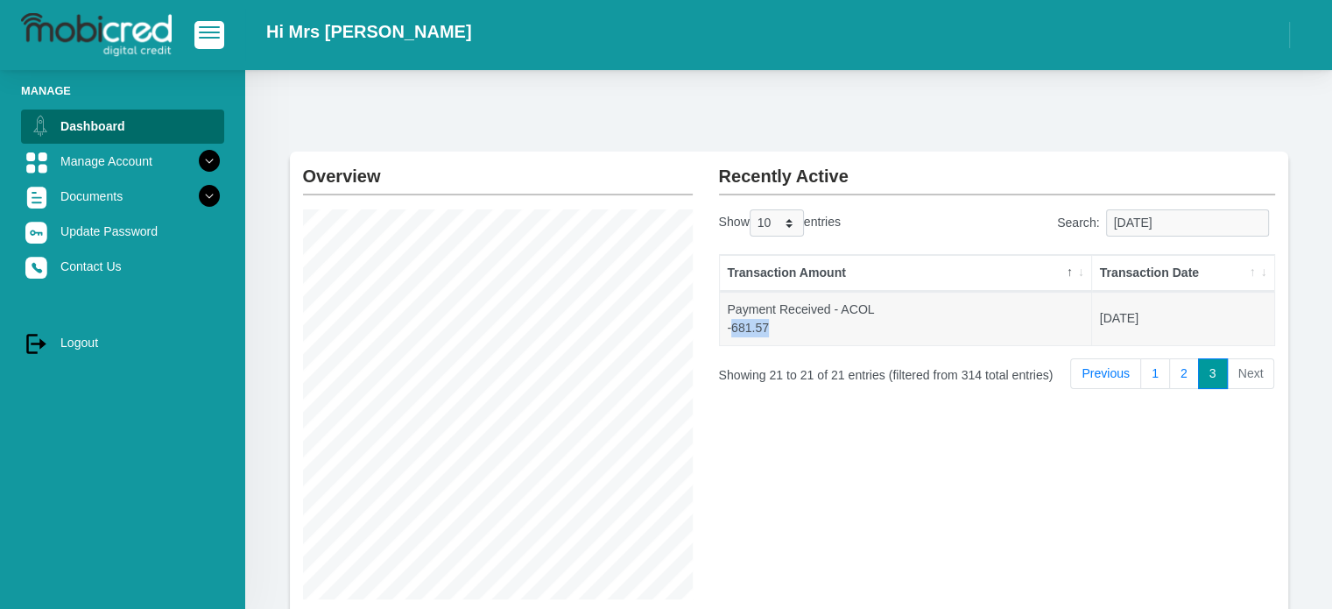
scroll to position [0, 0]
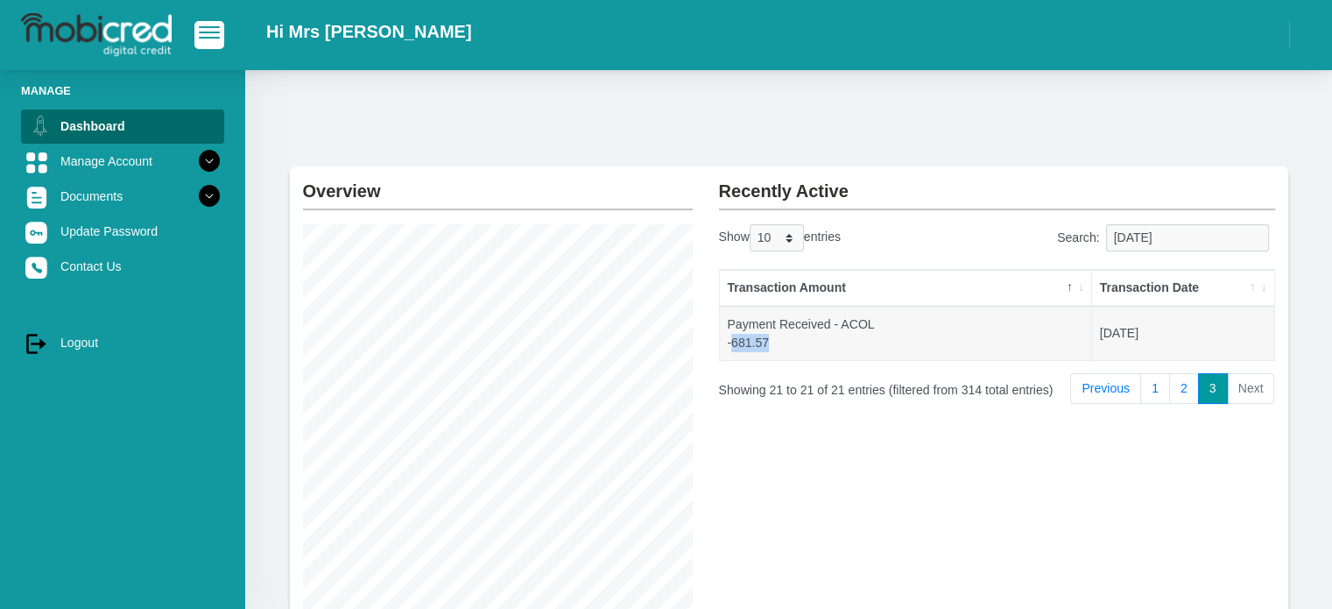
drag, startPoint x: 60, startPoint y: 342, endPoint x: 88, endPoint y: 304, distance: 47.5
click at [60, 339] on link "log out Logout" at bounding box center [122, 342] width 203 height 33
